Goal: Task Accomplishment & Management: Use online tool/utility

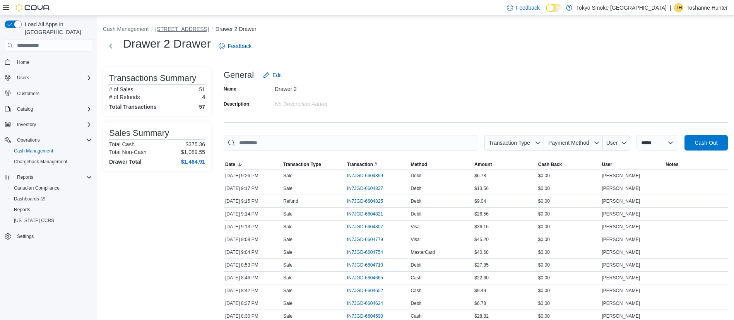
click at [167, 28] on button "450 Yonge St" at bounding box center [181, 29] width 53 height 6
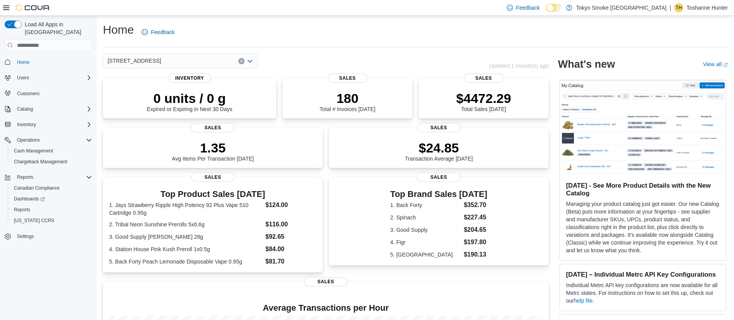
click at [6, 9] on icon at bounding box center [6, 7] width 6 height 5
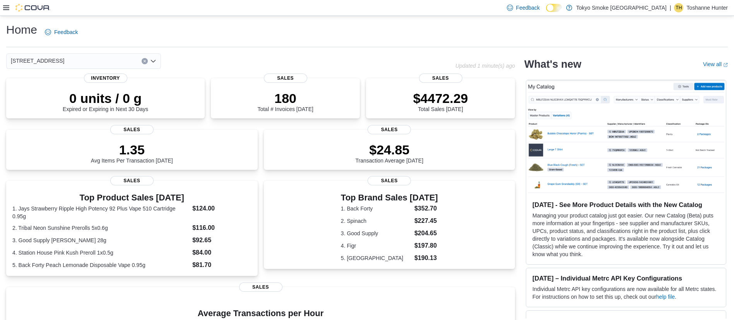
click at [5, 9] on icon at bounding box center [6, 8] width 6 height 6
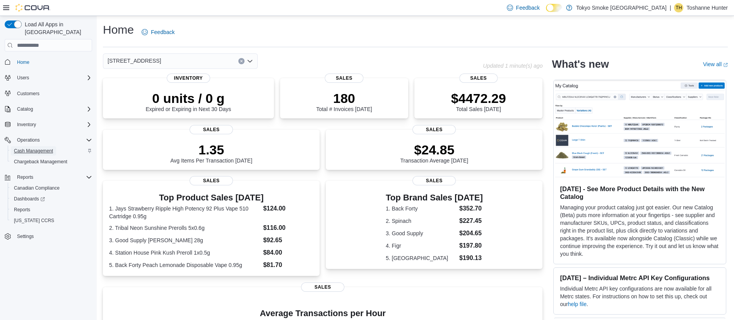
click at [32, 148] on span "Cash Management" at bounding box center [33, 151] width 39 height 6
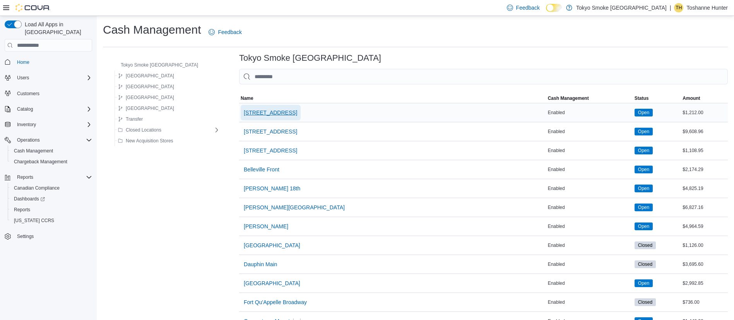
click at [245, 114] on span "450 Yonge St" at bounding box center [270, 113] width 53 height 8
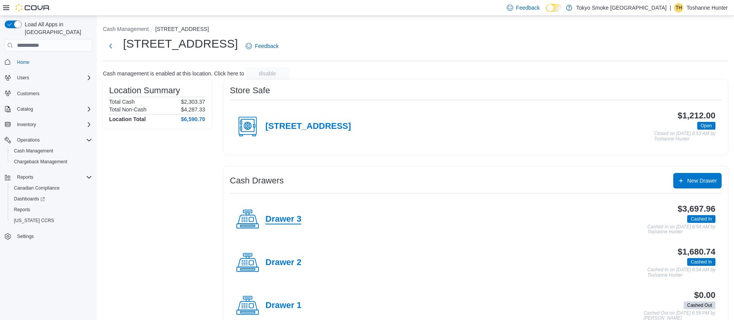
click at [290, 223] on h4 "Drawer 3" at bounding box center [283, 219] width 36 height 10
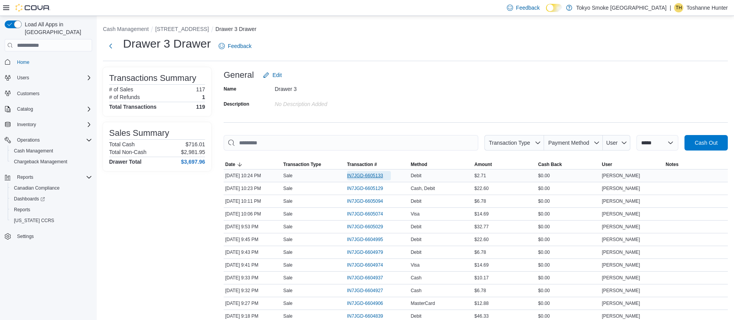
click at [377, 176] on span "IN7JGD-6605133" at bounding box center [365, 176] width 36 height 6
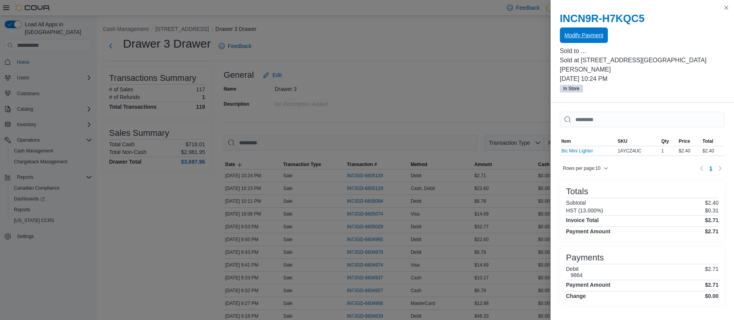
click at [586, 37] on span "Modify Payment" at bounding box center [583, 35] width 39 height 8
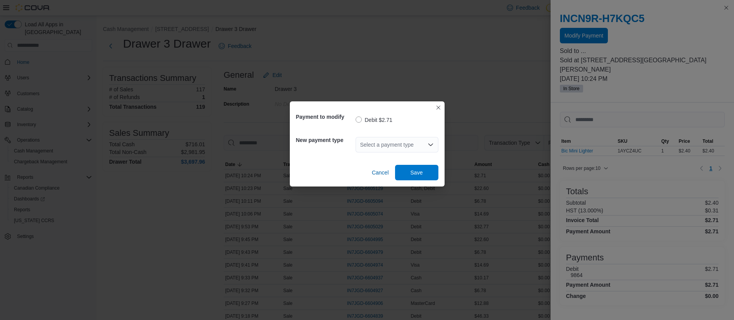
click at [408, 140] on div "Select a payment type" at bounding box center [397, 144] width 83 height 15
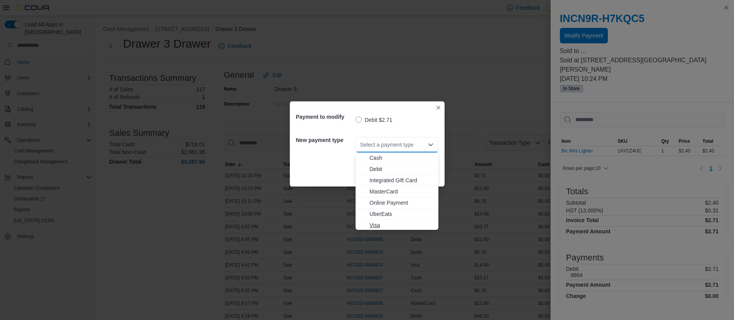
click at [391, 224] on span "Visa" at bounding box center [401, 225] width 64 height 8
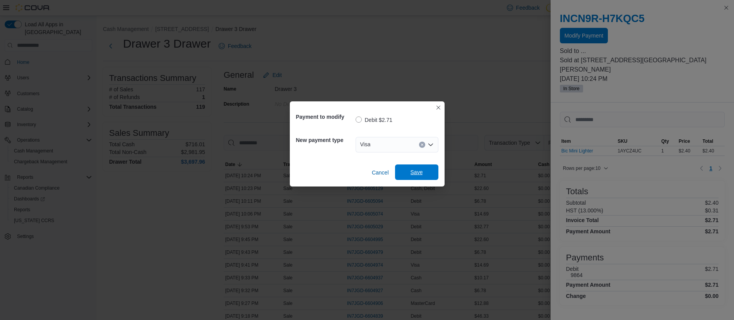
click at [407, 171] on span "Save" at bounding box center [417, 171] width 34 height 15
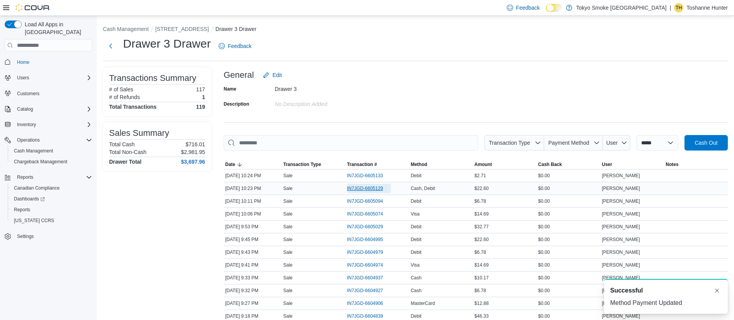
click at [376, 191] on span "IN7JGD-6605129" at bounding box center [365, 188] width 36 height 6
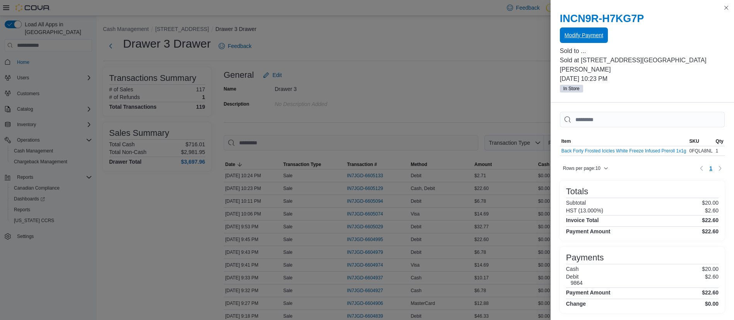
click at [573, 31] on span "Modify Payment" at bounding box center [583, 34] width 39 height 15
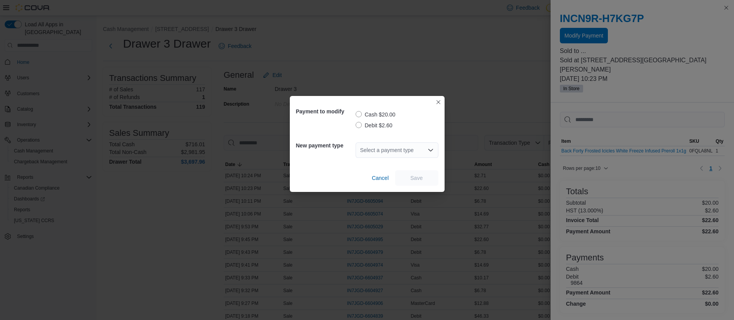
click at [368, 126] on label "Debit $2.60" at bounding box center [374, 125] width 37 height 9
click at [375, 151] on div "Select a payment type" at bounding box center [397, 149] width 83 height 15
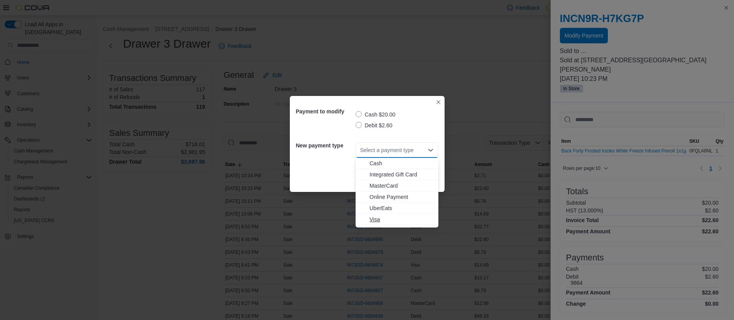
click at [386, 219] on span "Visa" at bounding box center [401, 220] width 64 height 8
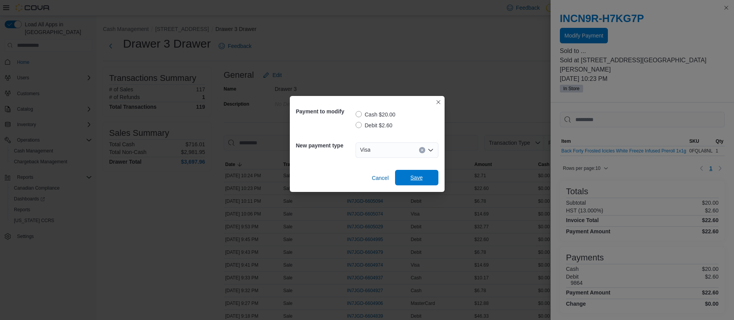
click at [405, 180] on span "Save" at bounding box center [417, 177] width 34 height 15
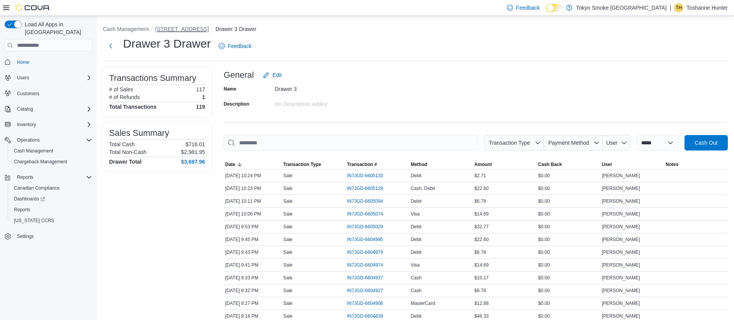
click at [173, 28] on button "450 Yonge St" at bounding box center [181, 29] width 53 height 6
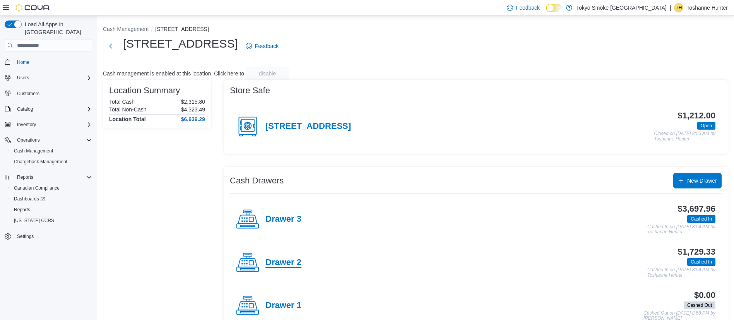
click at [275, 265] on h4 "Drawer 2" at bounding box center [283, 263] width 36 height 10
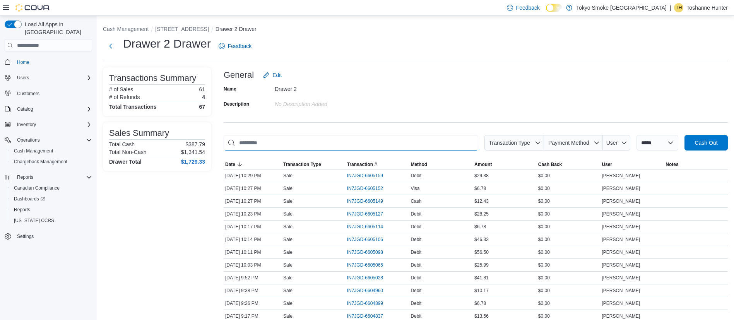
click at [405, 145] on input "This is a search bar. As you type, the results lower in the page will automatic…" at bounding box center [351, 142] width 255 height 15
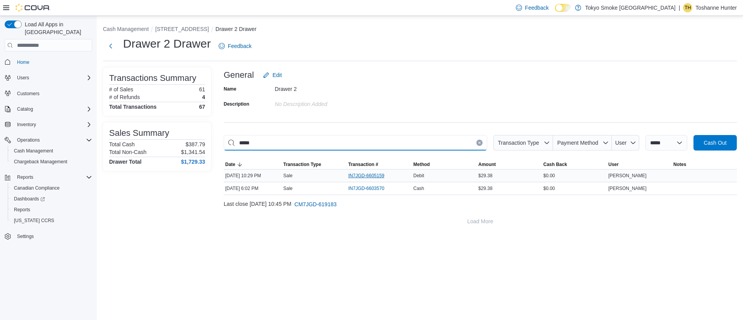
type input "*****"
click at [383, 175] on span "IN7JGD-6605159" at bounding box center [366, 176] width 36 height 6
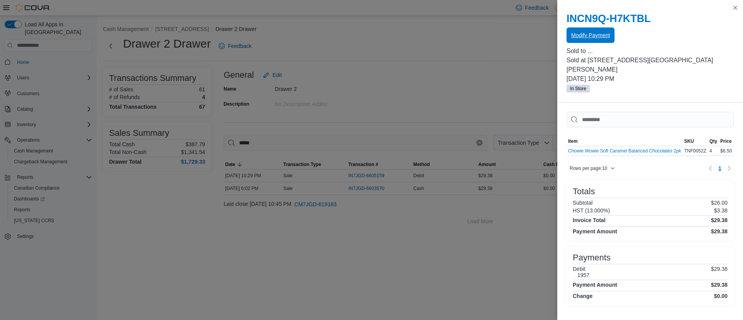
click at [596, 35] on span "Modify Payment" at bounding box center [590, 35] width 39 height 8
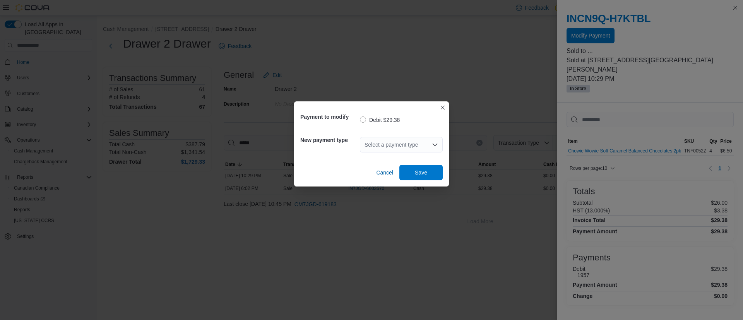
click at [415, 141] on div "Select a payment type" at bounding box center [401, 144] width 83 height 15
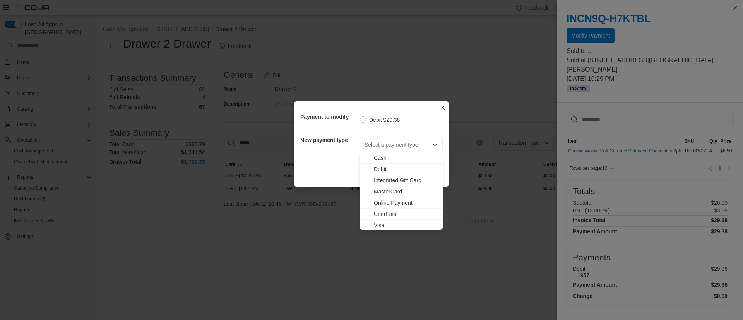
click at [385, 226] on span "Visa" at bounding box center [406, 225] width 64 height 8
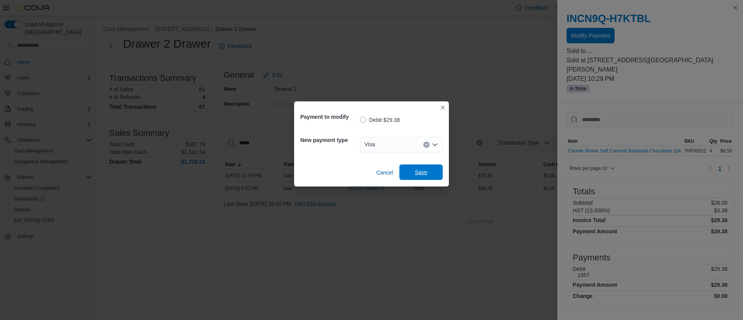
click at [432, 178] on span "Save" at bounding box center [421, 171] width 34 height 15
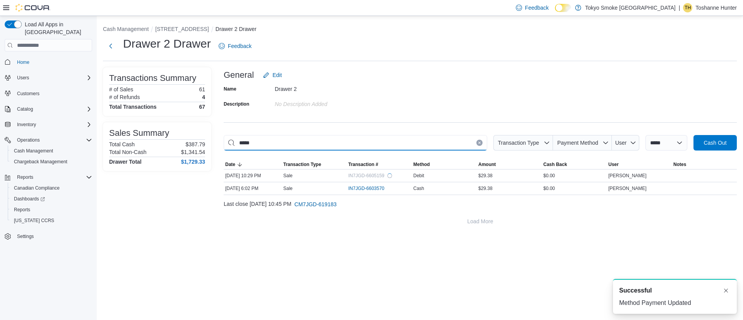
click at [473, 145] on input "*****" at bounding box center [355, 142] width 263 height 15
click at [708, 10] on p "Toshanne Hunter" at bounding box center [715, 7] width 41 height 9
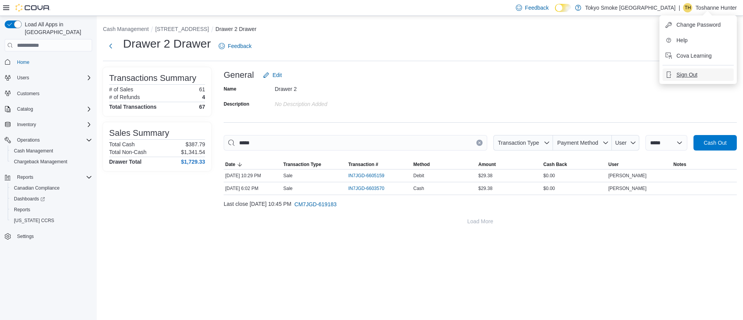
click at [693, 73] on span "Sign Out" at bounding box center [686, 75] width 21 height 8
